Goal: Contribute content: Contribute content

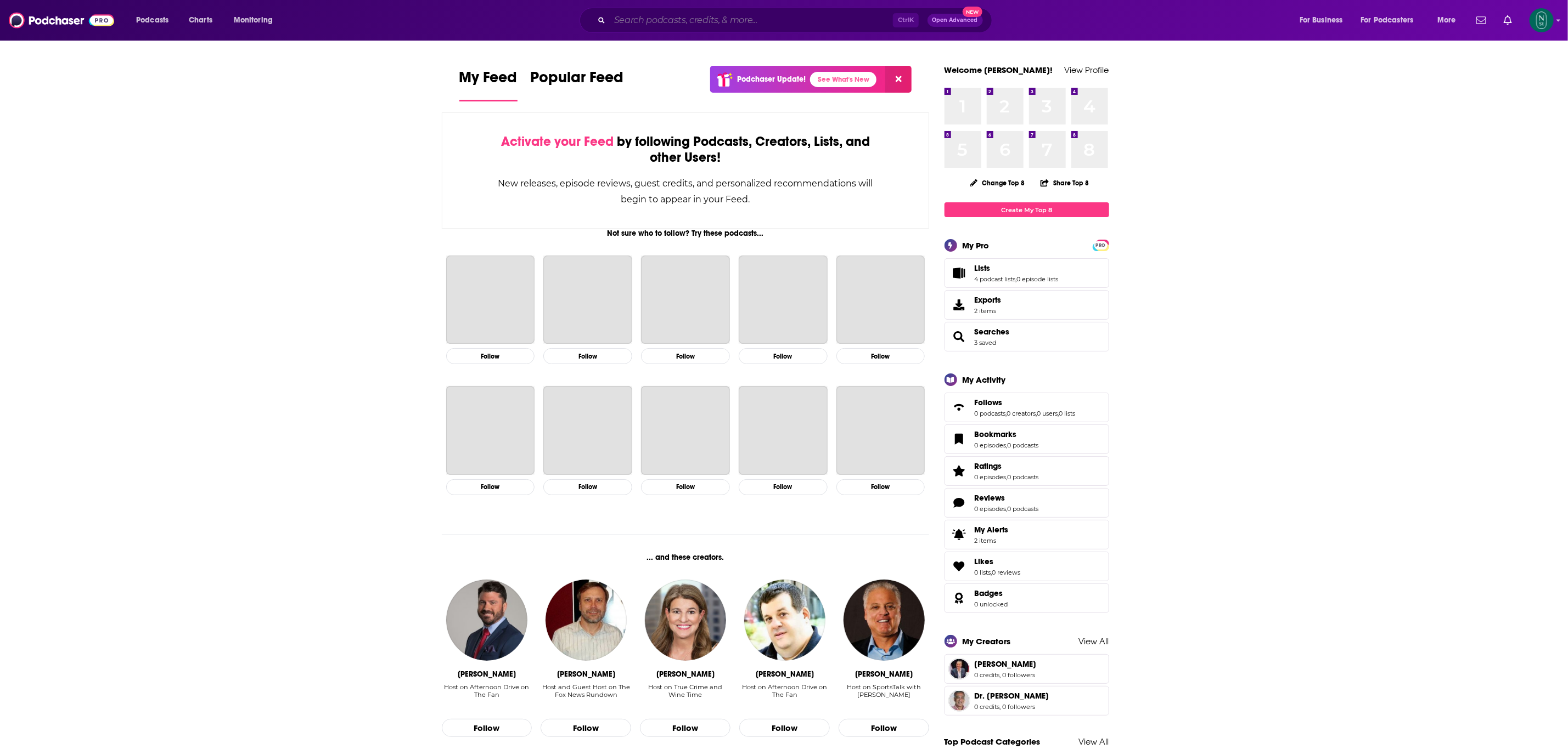
click at [708, 23] on input "Search podcasts, credits, & more..." at bounding box center [751, 20] width 283 height 17
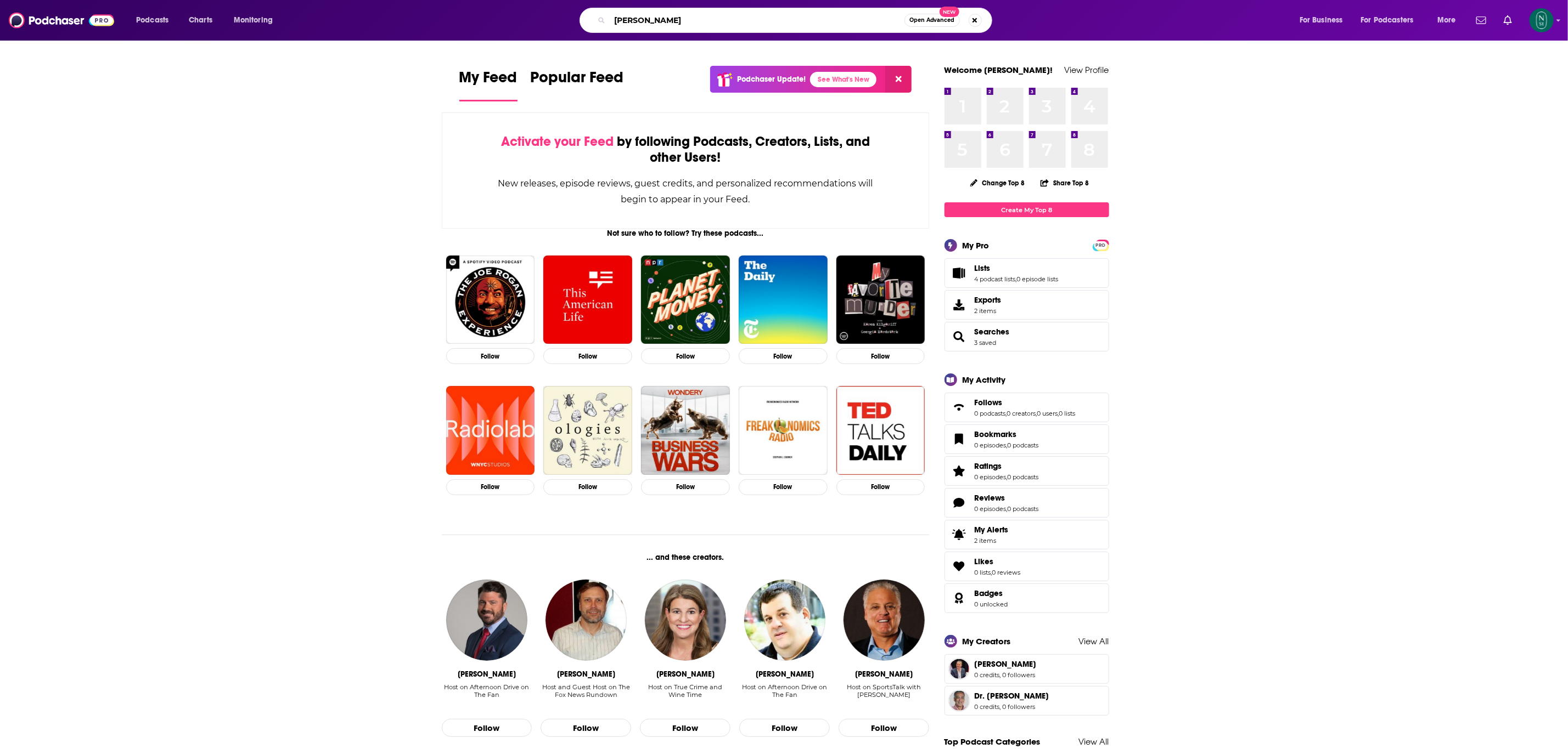
type input "[PERSON_NAME]"
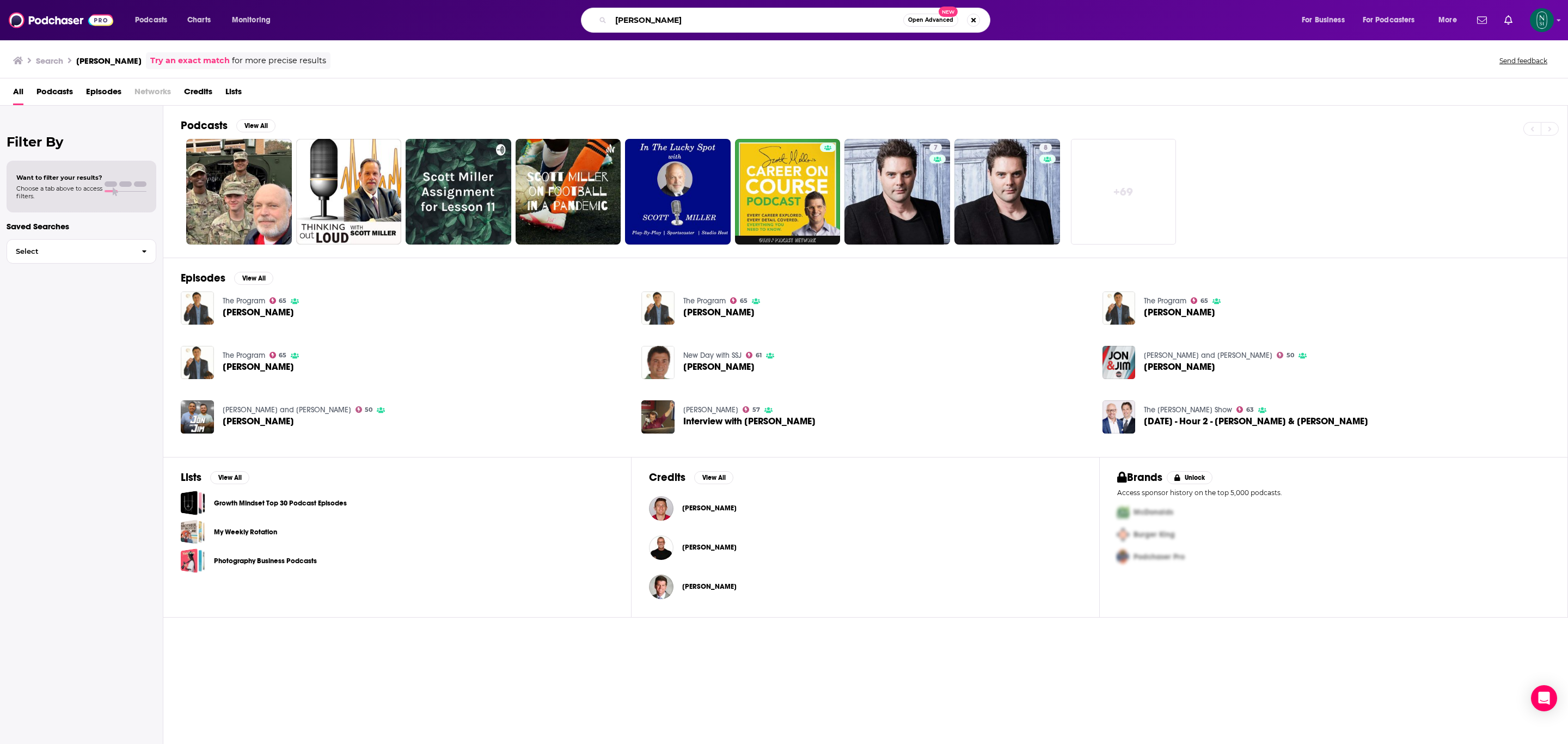
click at [770, 20] on input "[PERSON_NAME]" at bounding box center [757, 20] width 292 height 17
click at [977, 19] on button "Search podcasts, credits, & more..." at bounding box center [973, 20] width 13 height 13
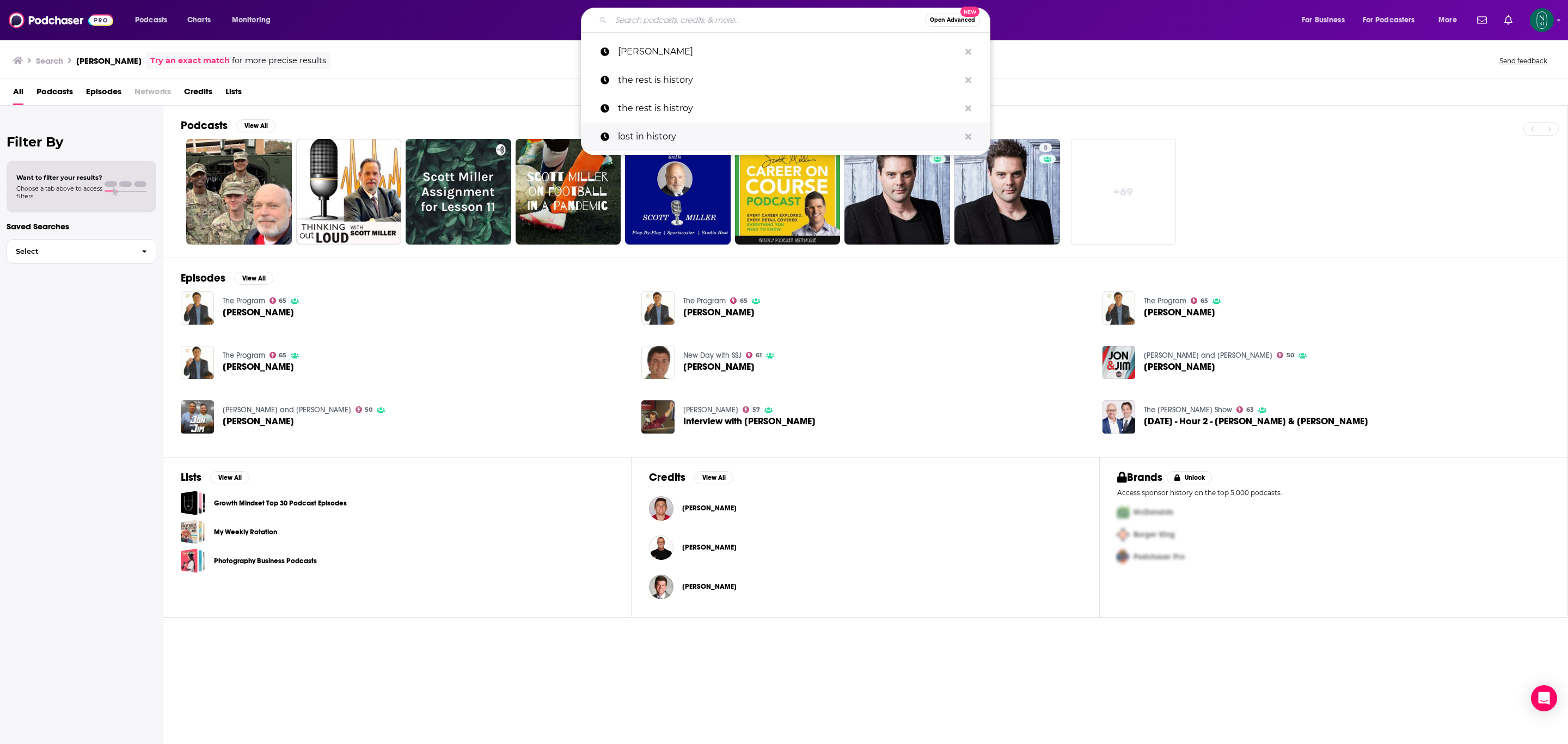
click at [814, 150] on p "lost in history" at bounding box center [789, 136] width 342 height 28
type input "lost in history"
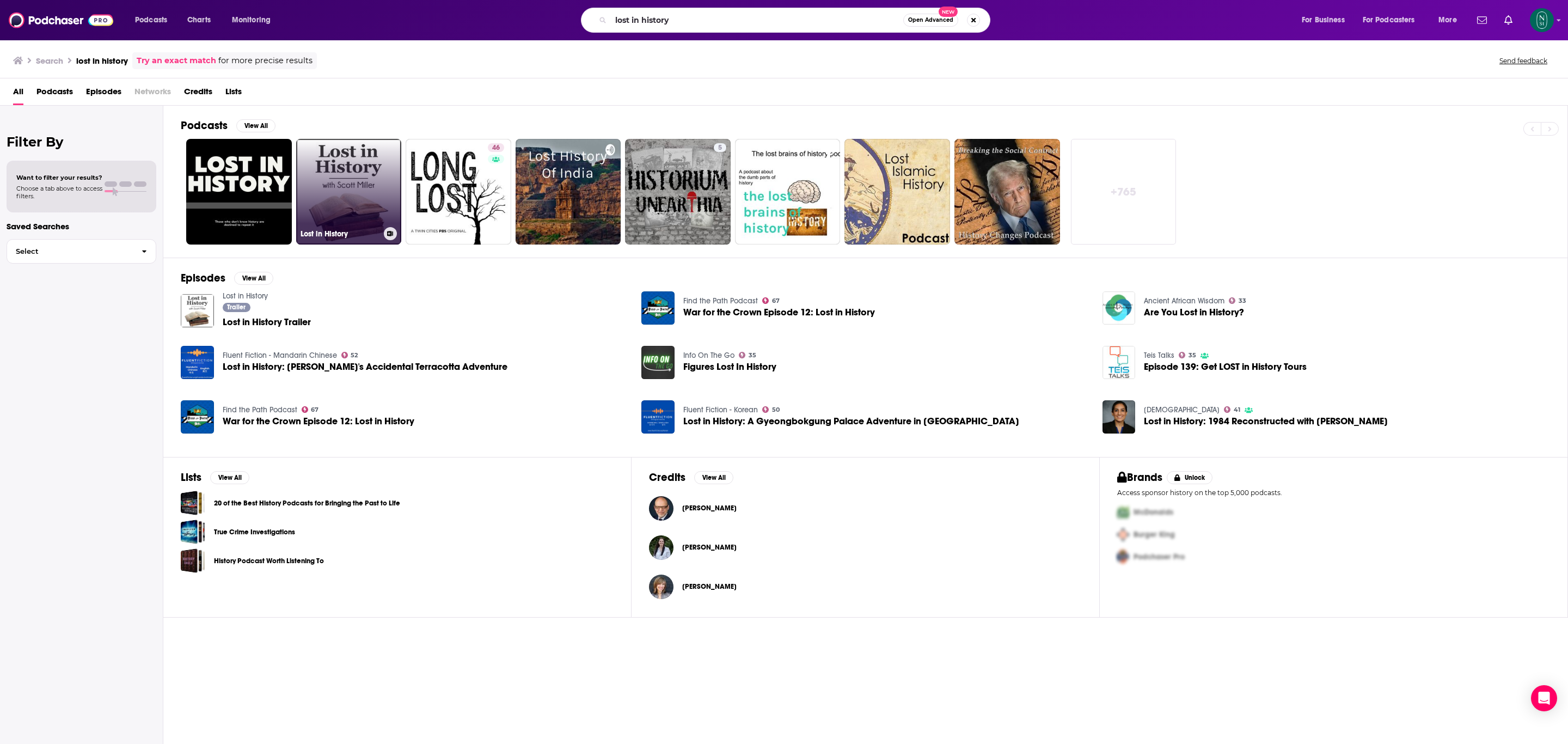
click at [353, 175] on link "Lost in History" at bounding box center [349, 191] width 106 height 106
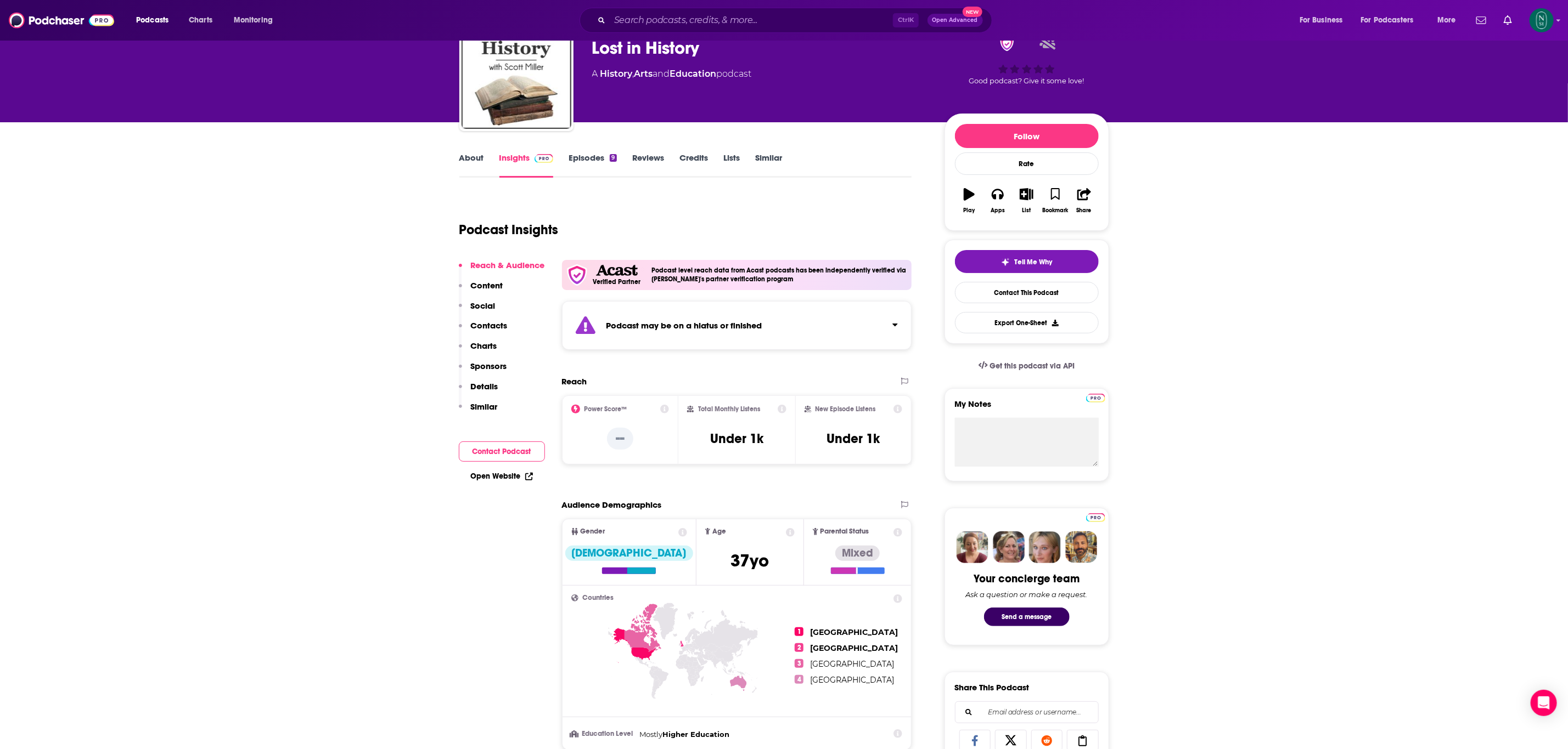
scroll to position [10, 0]
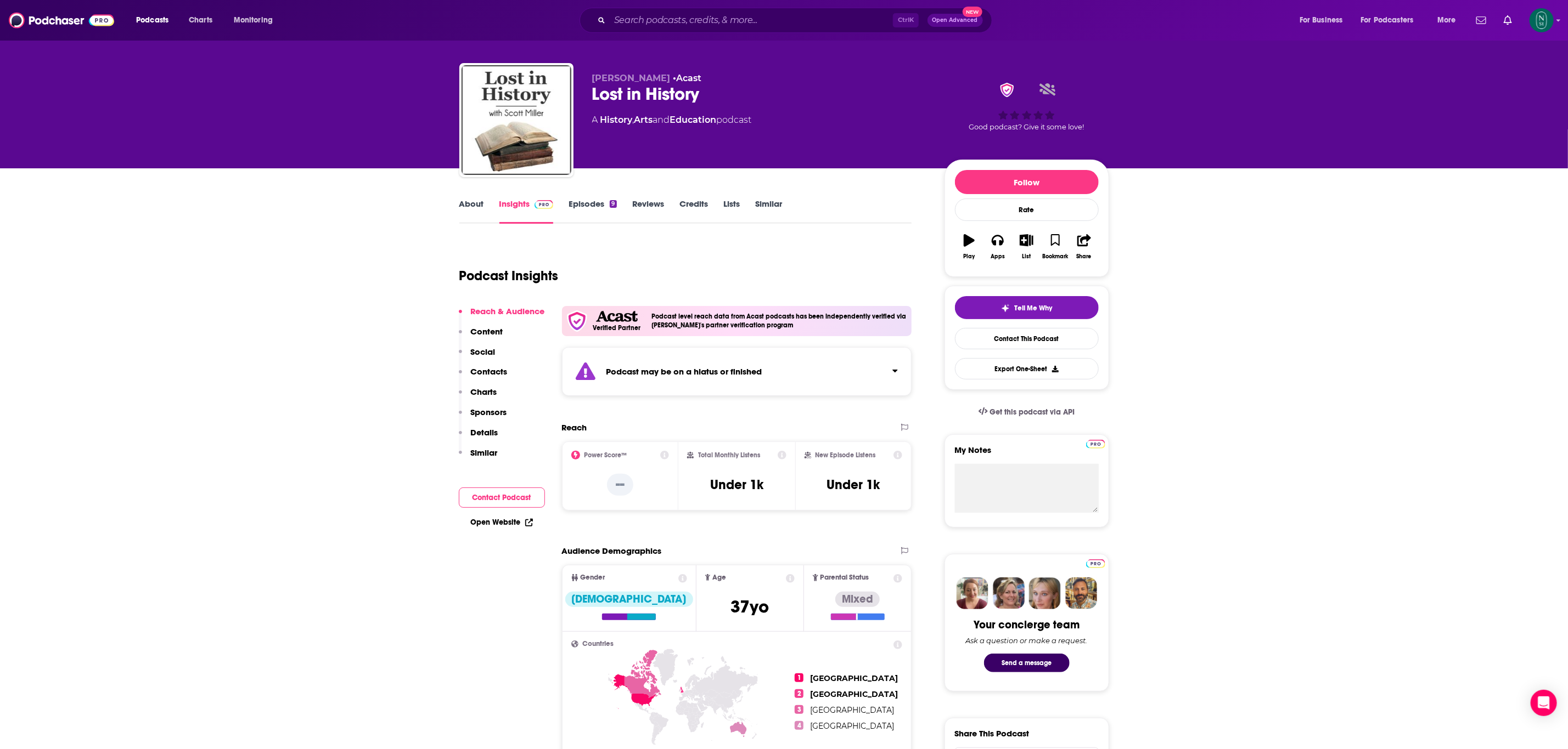
click at [691, 204] on link "Credits" at bounding box center [693, 211] width 28 height 25
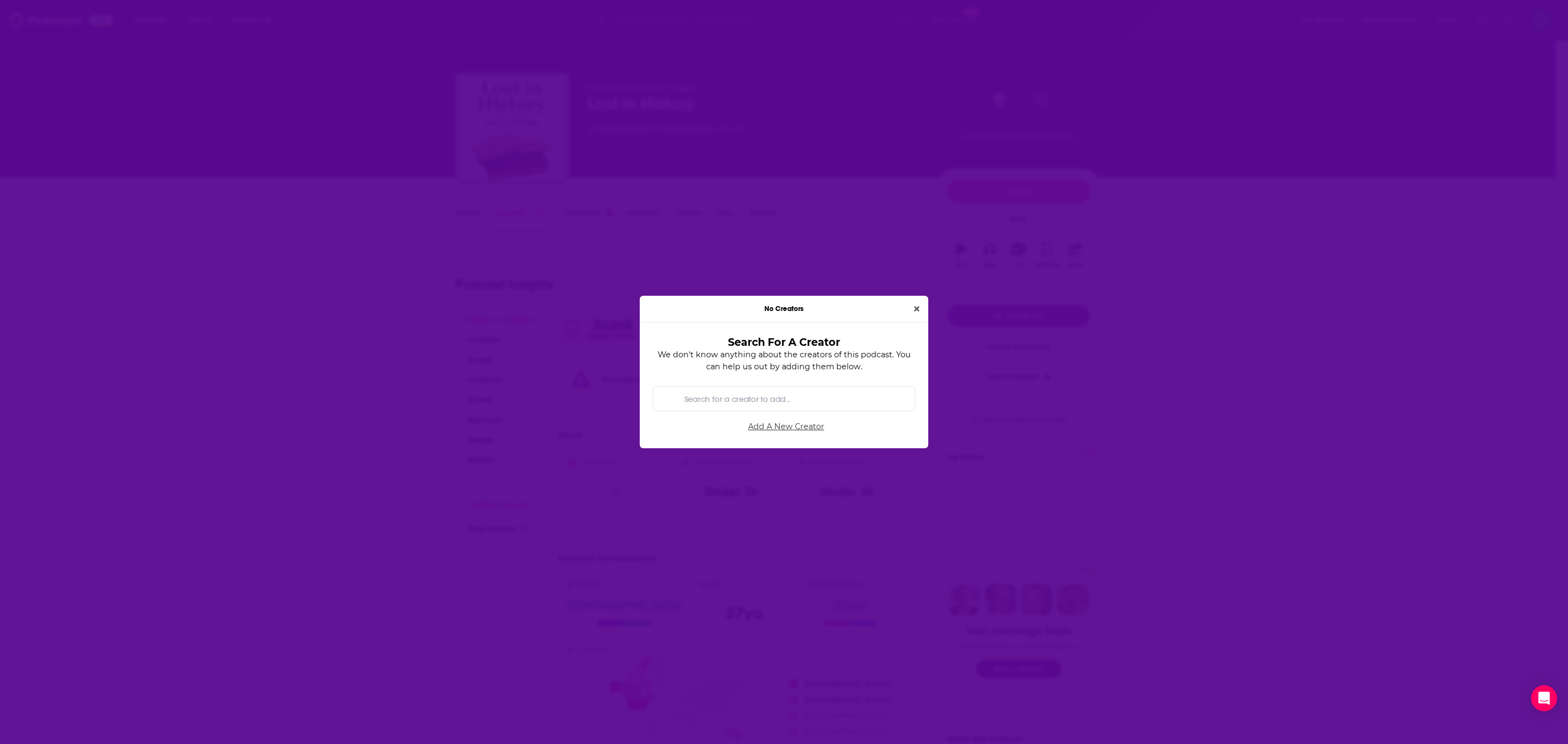
click at [796, 430] on link "Add A New Creator" at bounding box center [786, 427] width 258 height 18
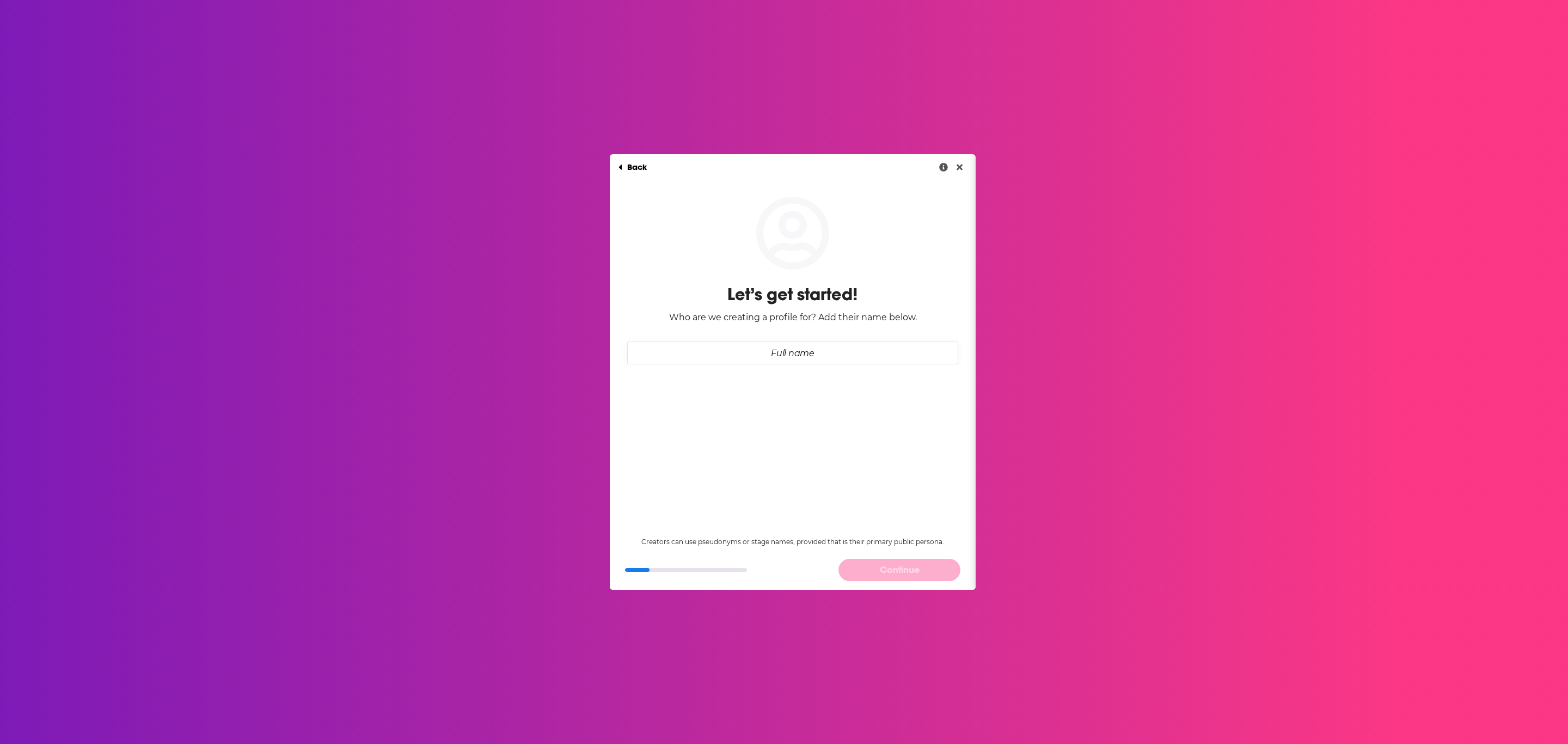
click at [812, 353] on input "Full name" at bounding box center [792, 353] width 331 height 24
drag, startPoint x: 826, startPoint y: 348, endPoint x: 744, endPoint y: 353, distance: 82.2
click at [744, 353] on input "Full name" at bounding box center [792, 353] width 331 height 24
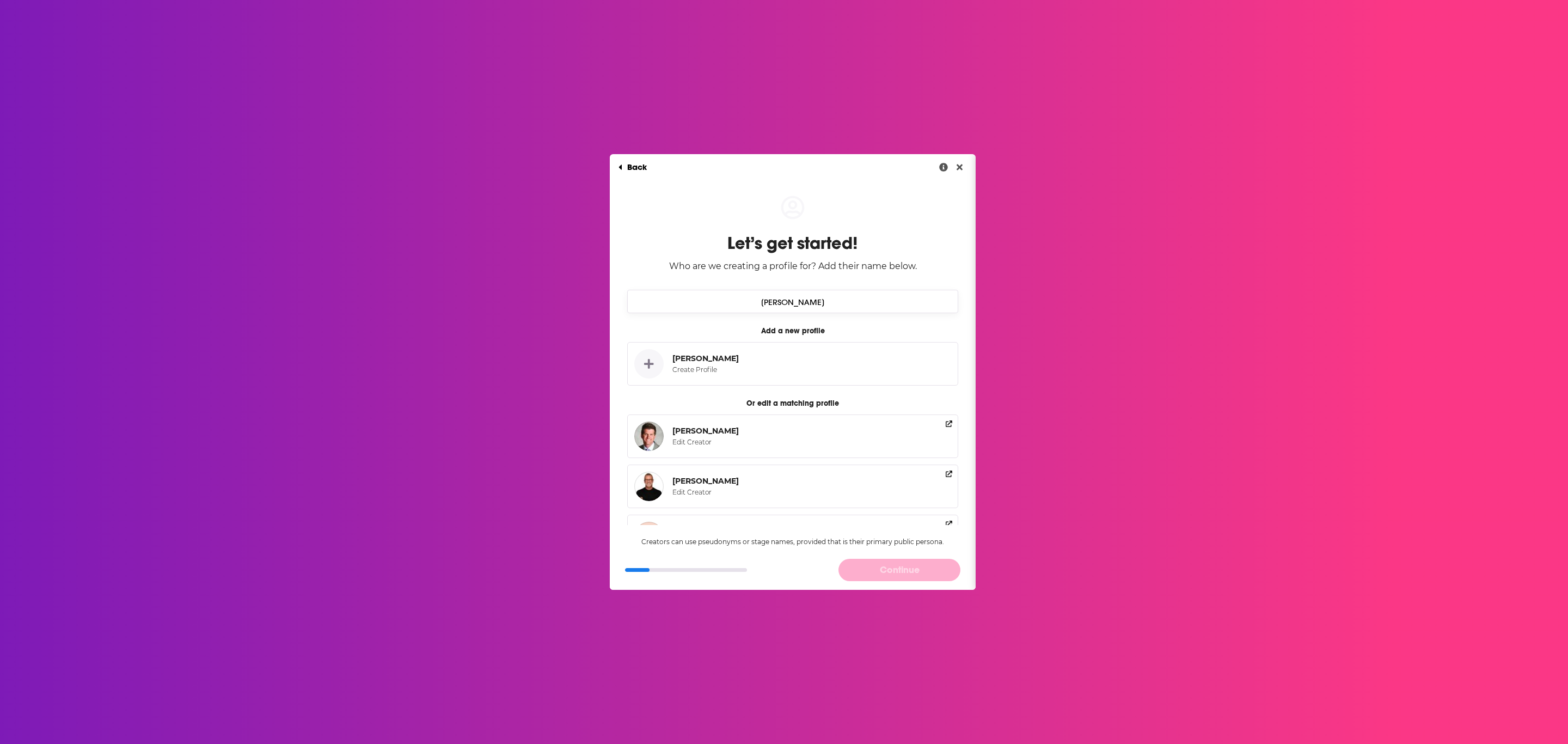
type input "[PERSON_NAME]"
click at [684, 363] on div "[PERSON_NAME]" at bounding box center [706, 358] width 67 height 10
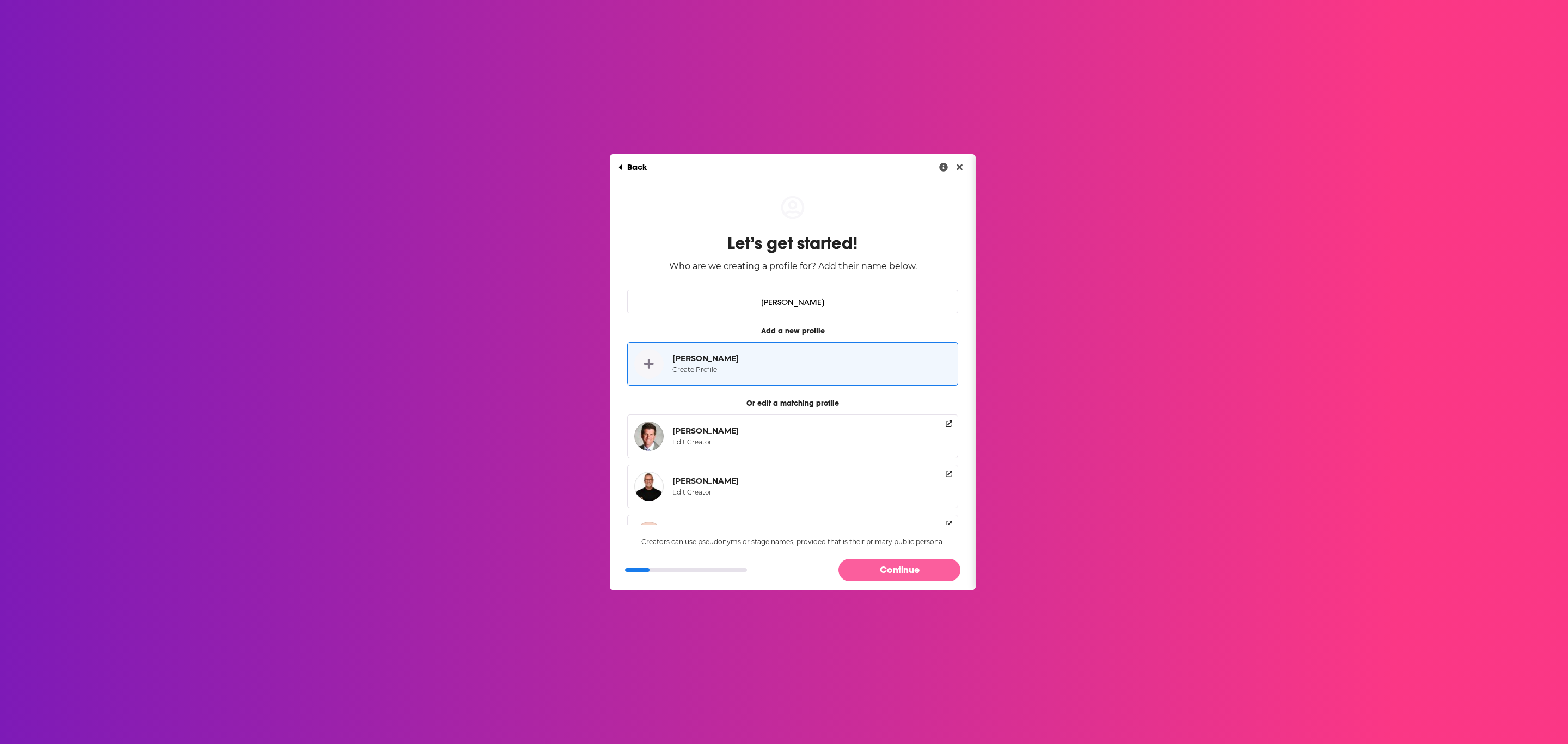
click at [867, 574] on button "Continue" at bounding box center [899, 570] width 122 height 22
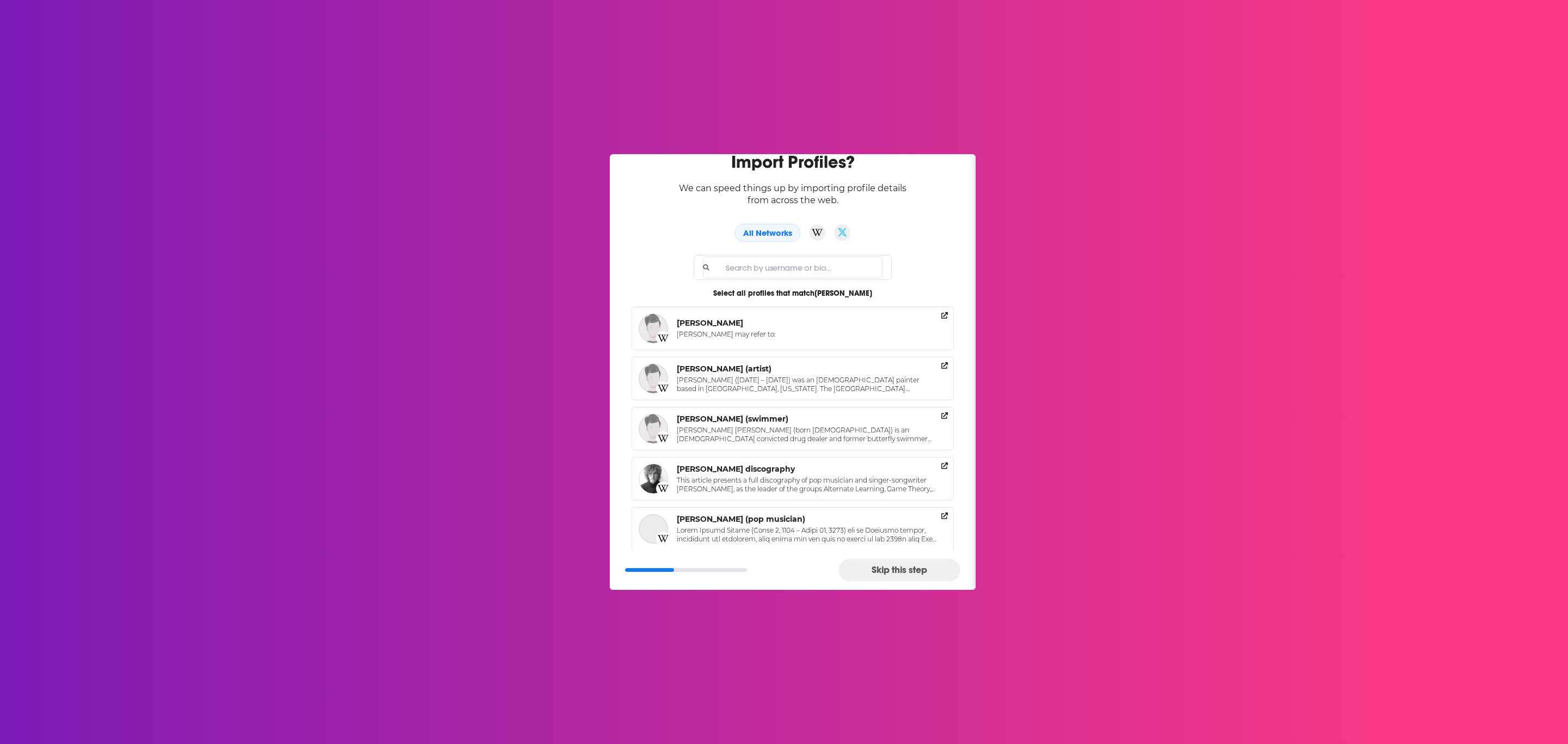
scroll to position [77, 0]
click at [900, 572] on button "Skip this step" at bounding box center [899, 570] width 122 height 22
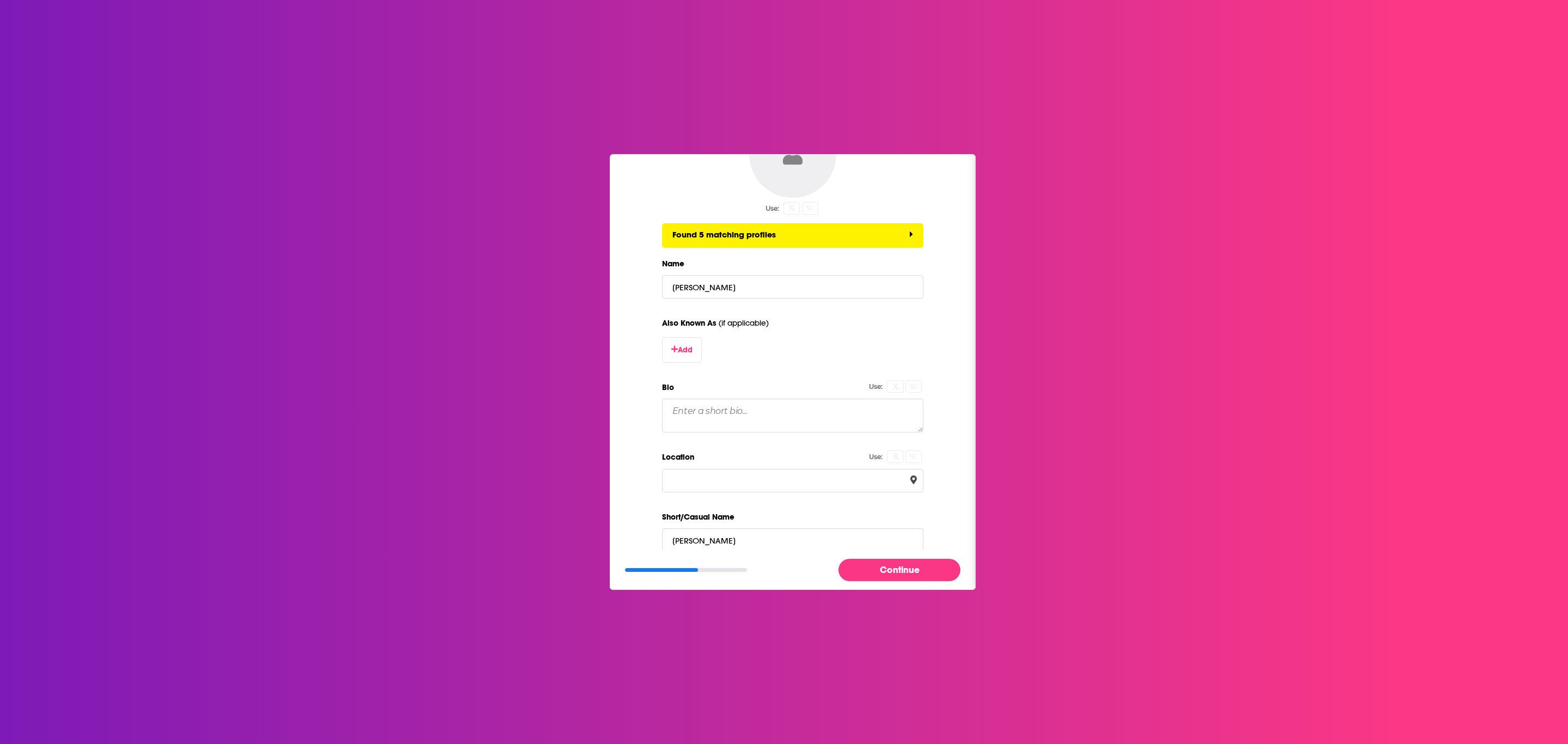
scroll to position [137, 0]
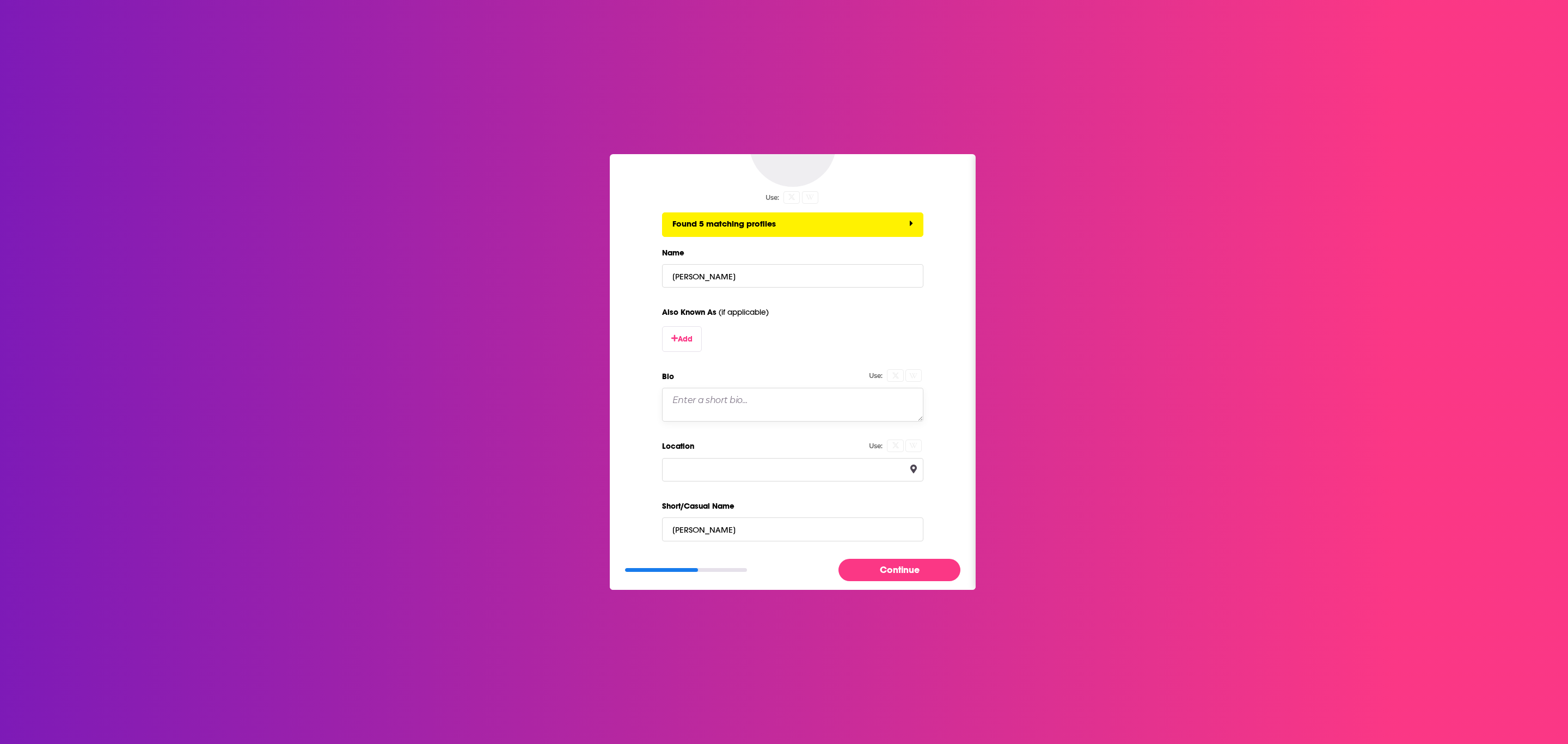
click at [729, 400] on textarea "Bio" at bounding box center [793, 405] width 261 height 34
paste textarea "Scott Miller, formerly a foreign correspondent for The Wall Street Journal, is …"
type textarea "Scott Miller, formerly a foreign correspondent for The Wall Street Journal, is …"
click at [794, 480] on input "Location" at bounding box center [793, 469] width 261 height 24
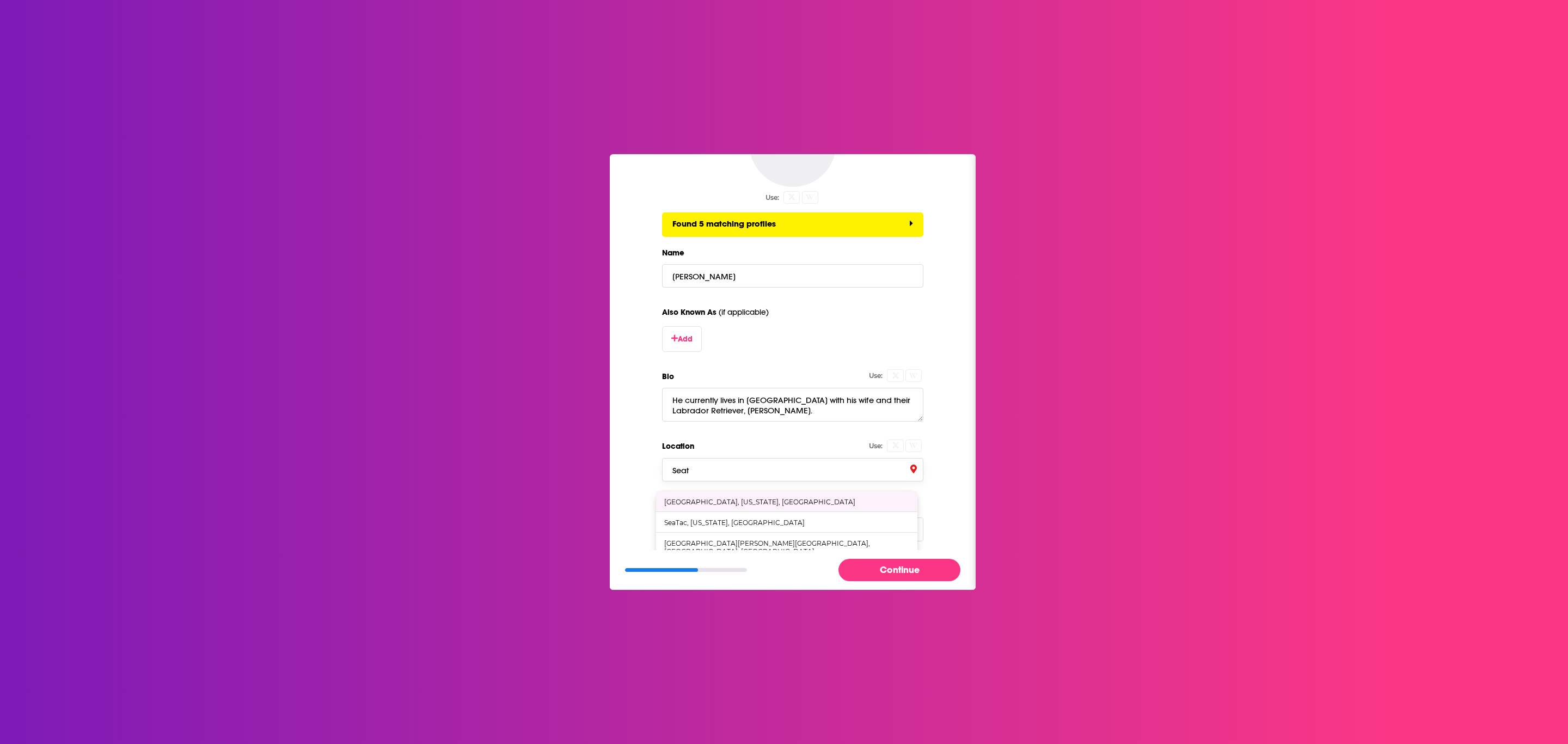
click at [794, 497] on div "Seattle, Washington, United States" at bounding box center [787, 501] width 261 height 20
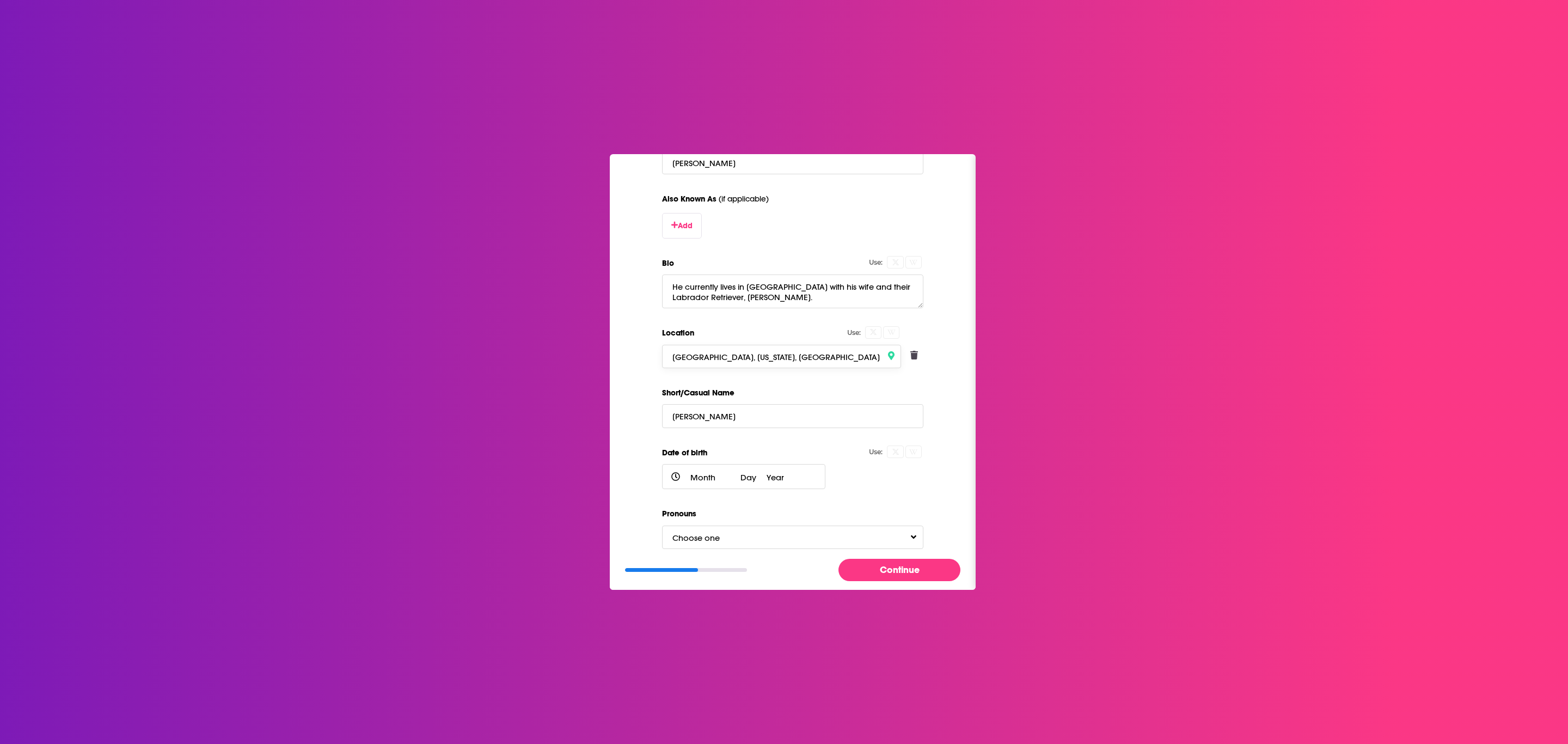
scroll to position [264, 0]
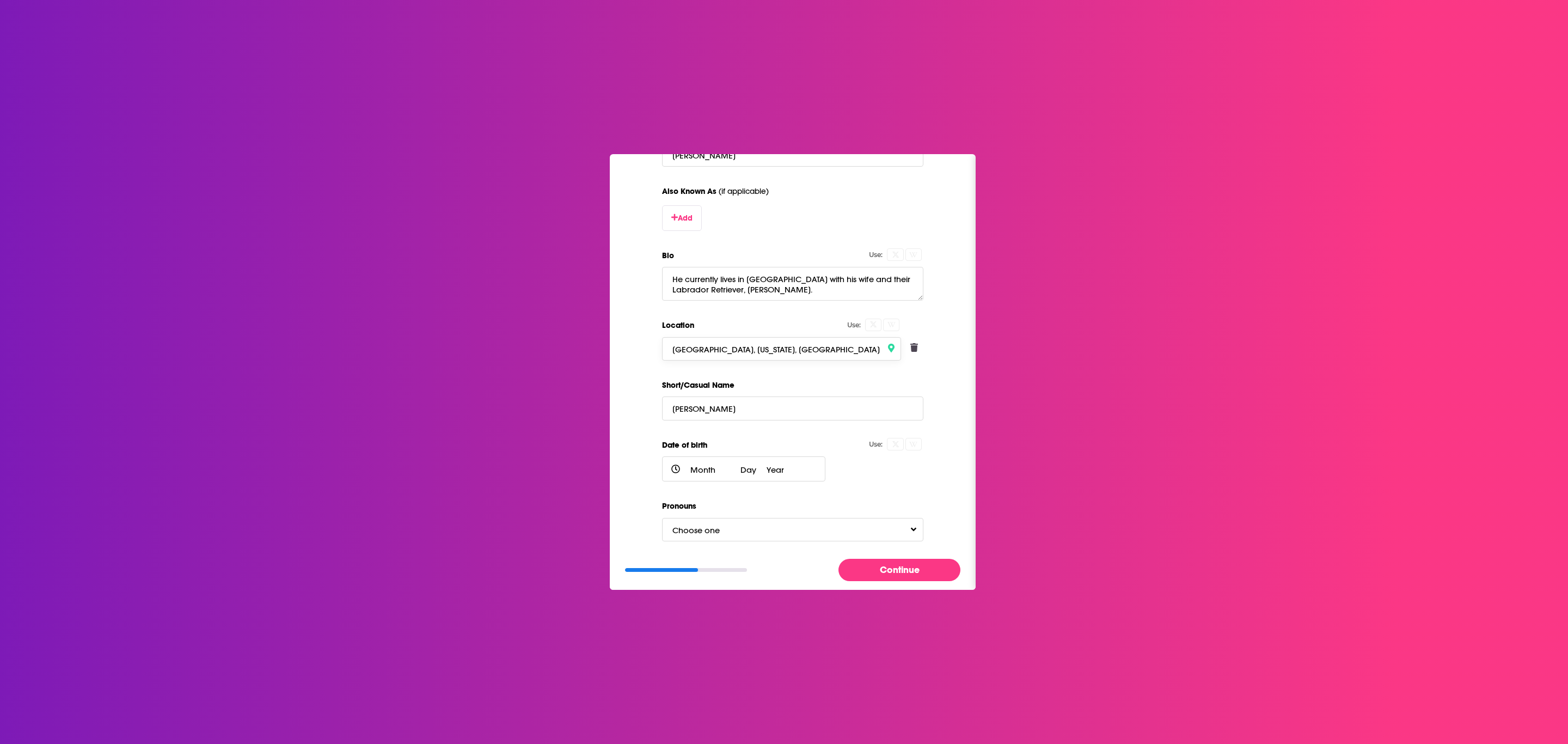
type input "Seattle, Washington, United States"
click at [904, 533] on button "Choose one" at bounding box center [793, 530] width 261 height 24
click at [879, 491] on div "He / Him" at bounding box center [792, 488] width 259 height 20
click at [925, 565] on button "Continue" at bounding box center [899, 570] width 122 height 22
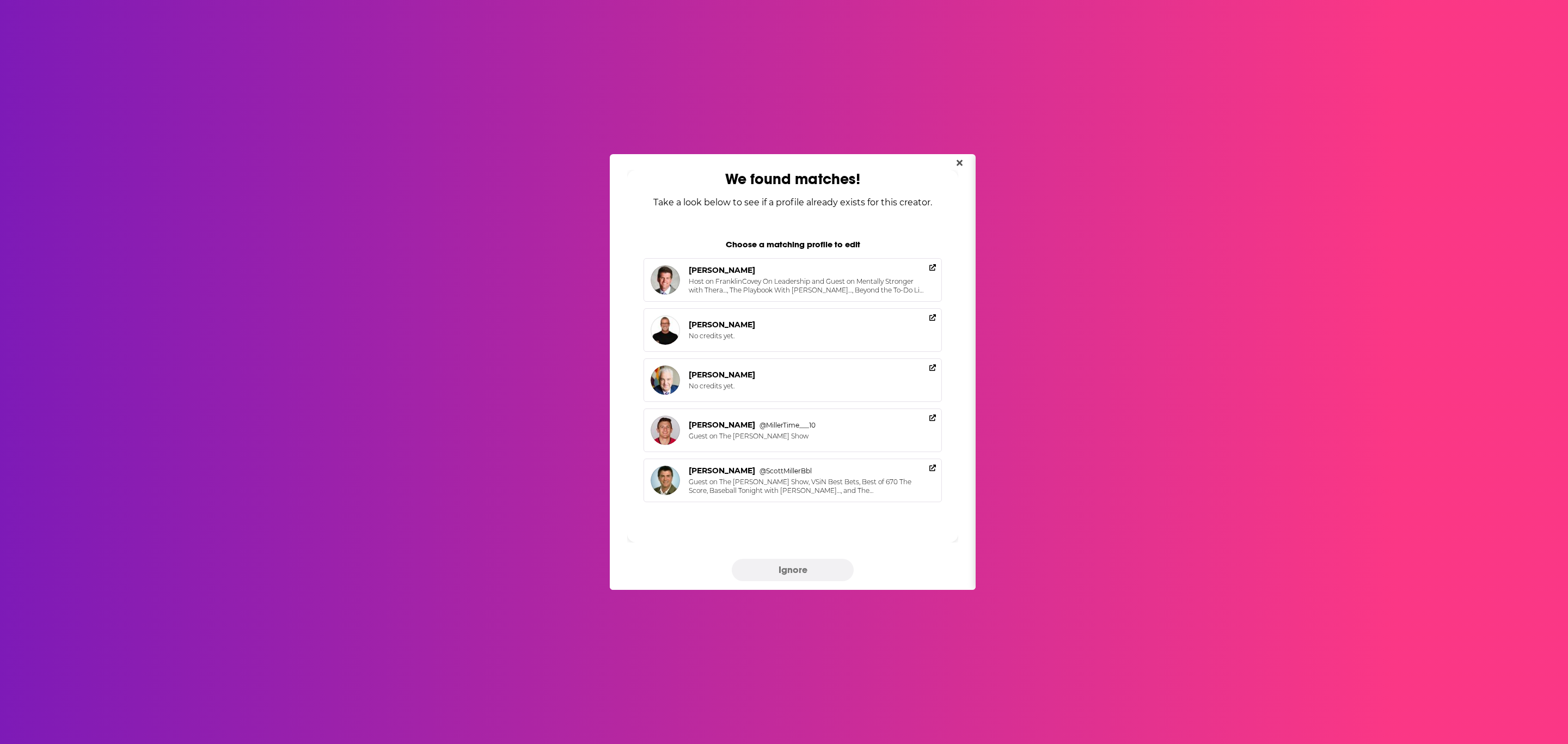
click at [803, 569] on button "Ignore" at bounding box center [792, 570] width 122 height 22
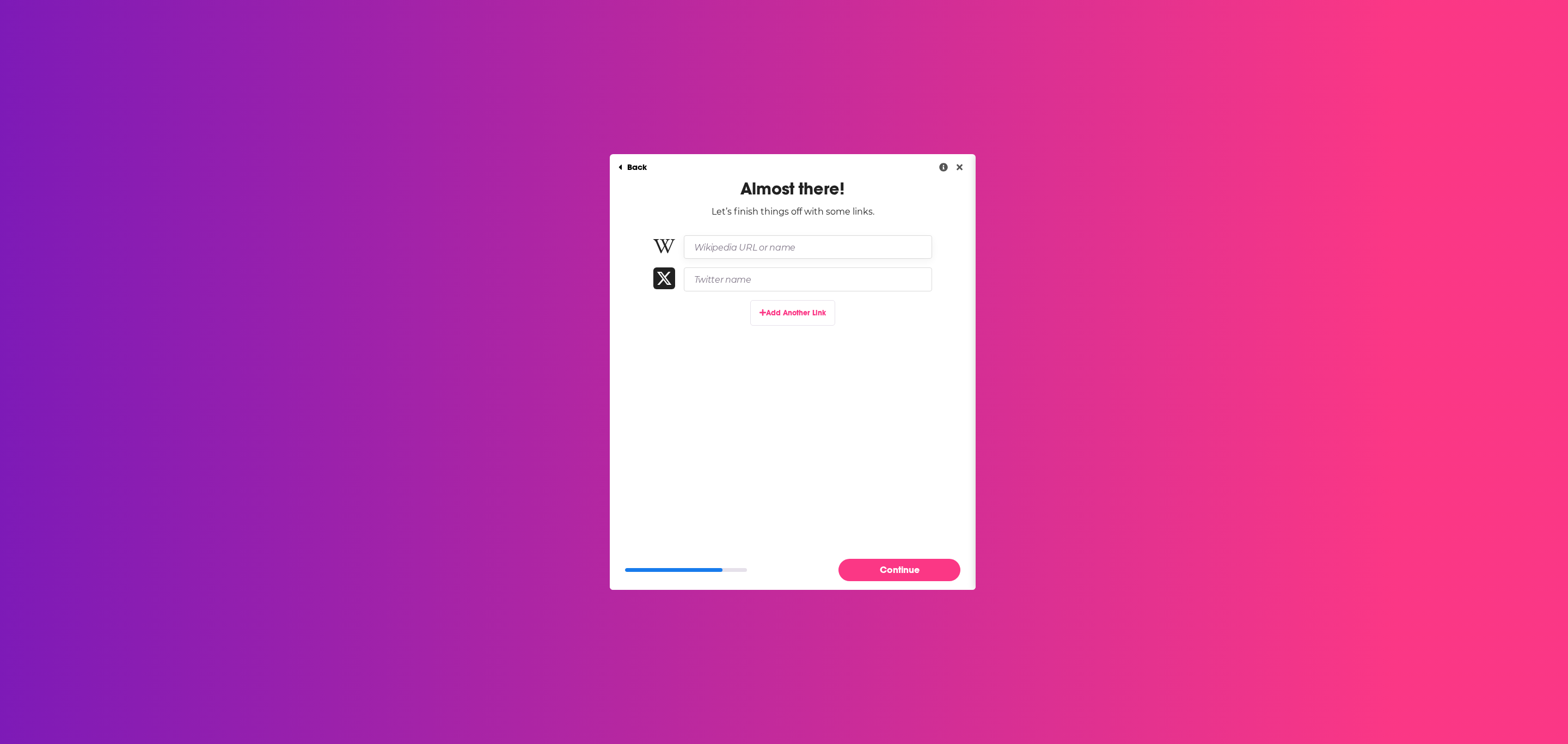
click at [797, 249] on input "Wikipedia URL or name" at bounding box center [808, 247] width 248 height 24
paste input "https://en.wikipedia.org/wiki/Scott_Miller_(author)"
type input "https://en.wikipedia.org/wiki/Scott_Miller_(author)"
click at [941, 572] on button "Continue" at bounding box center [899, 570] width 122 height 22
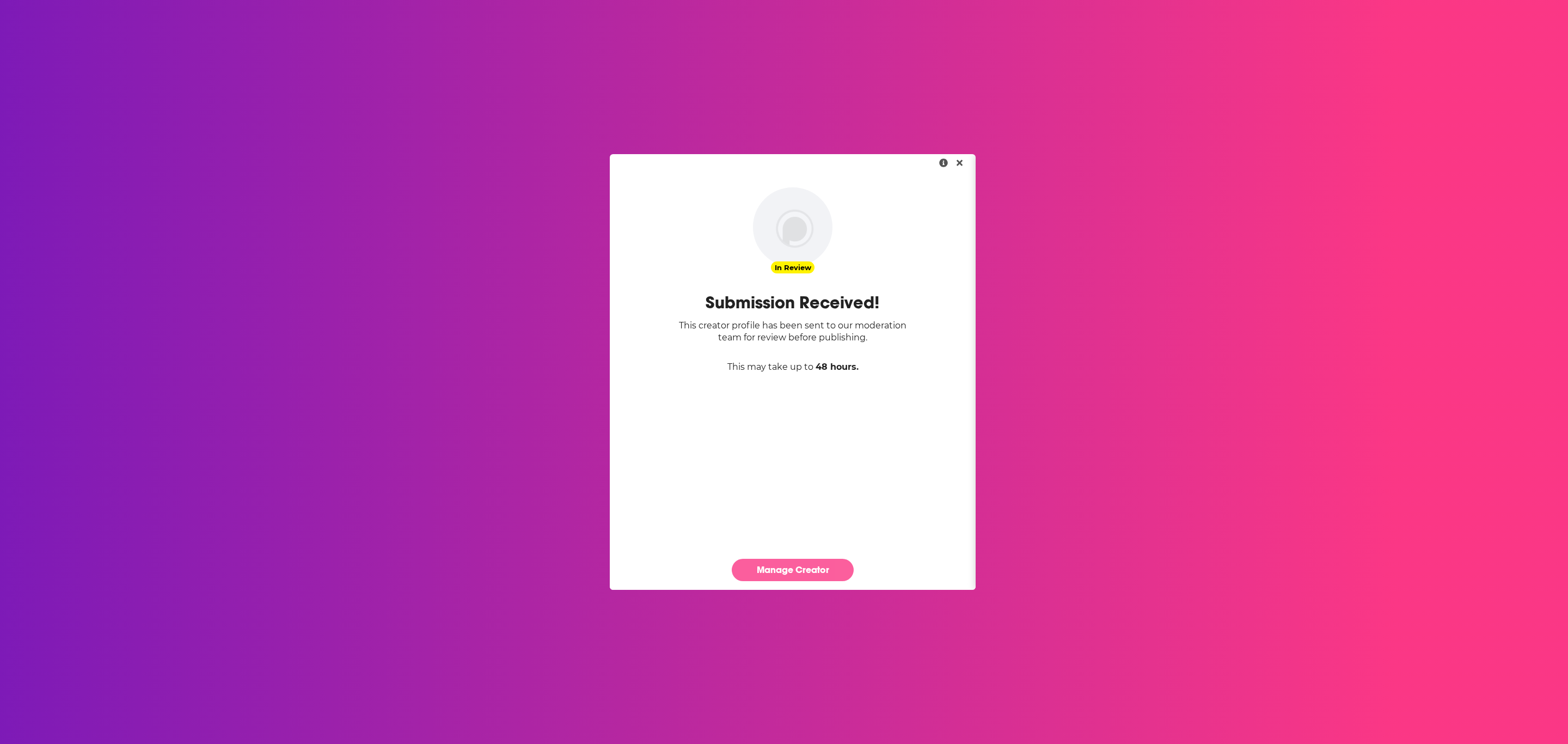
click at [836, 570] on link "Manage Creator" at bounding box center [792, 570] width 122 height 22
